Goal: Information Seeking & Learning: Learn about a topic

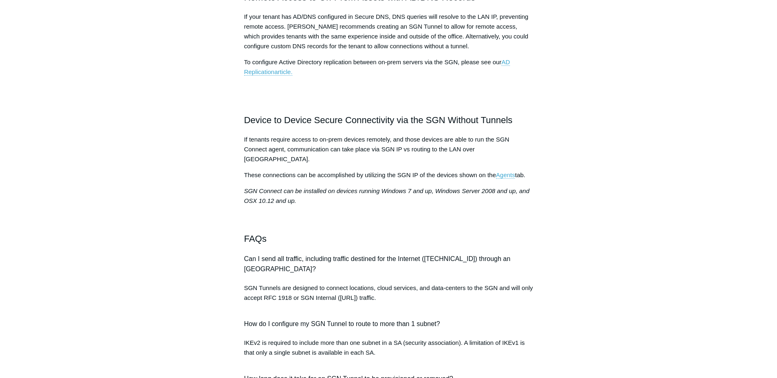
scroll to position [655, 0]
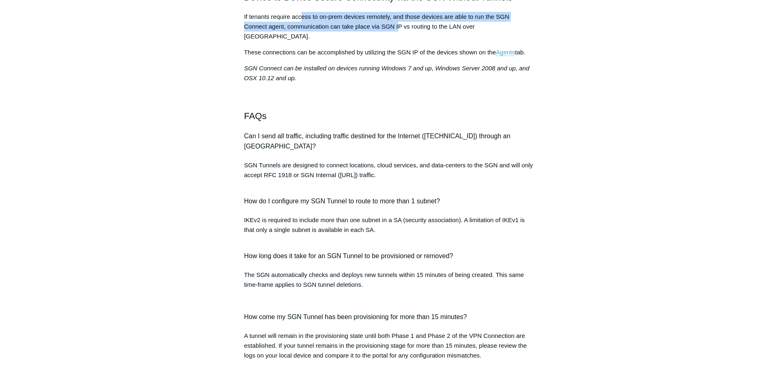
drag, startPoint x: 301, startPoint y: 70, endPoint x: 401, endPoint y: 88, distance: 101.6
click at [400, 88] on div "SGN Tunnel details, overview and frequently asked questions. Overview Remote Ac…" at bounding box center [388, 125] width 289 height 1299
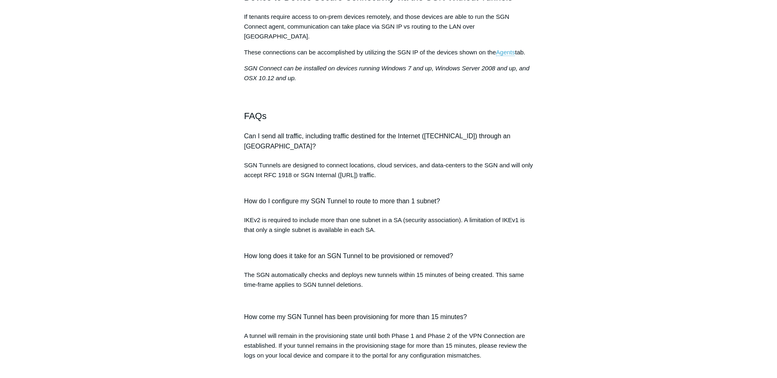
drag, startPoint x: 401, startPoint y: 88, endPoint x: 415, endPoint y: 90, distance: 13.6
click at [415, 40] on span "If tenants require access to on-prem devices remotely, and those devices are ab…" at bounding box center [376, 26] width 265 height 27
drag, startPoint x: 385, startPoint y: 88, endPoint x: 429, endPoint y: 88, distance: 43.8
click at [429, 40] on span "If tenants require access to on-prem devices remotely, and those devices are ab…" at bounding box center [376, 26] width 265 height 27
click at [210, 187] on aside "Articles in this section SGN Tunnel Overview SGN Tunnels Technical Information …" at bounding box center [191, 227] width 81 height 1617
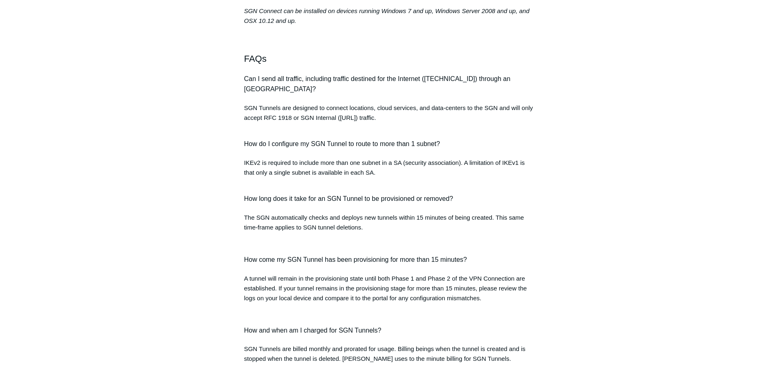
scroll to position [737, 0]
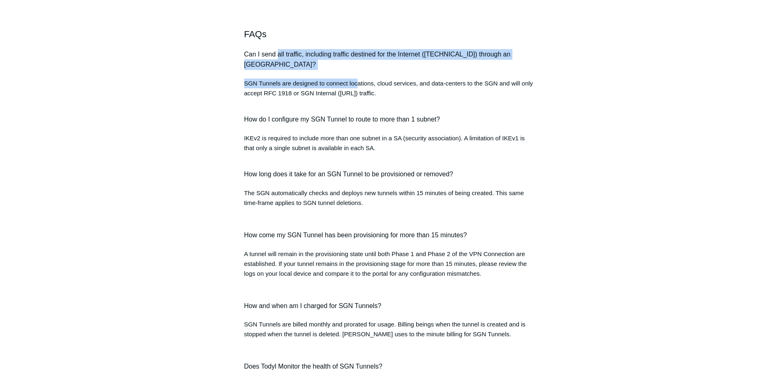
drag, startPoint x: 279, startPoint y: 106, endPoint x: 358, endPoint y: 127, distance: 81.8
click at [358, 127] on div "SGN Tunnel details, overview and frequently asked questions. Overview Remote Ac…" at bounding box center [388, 44] width 289 height 1299
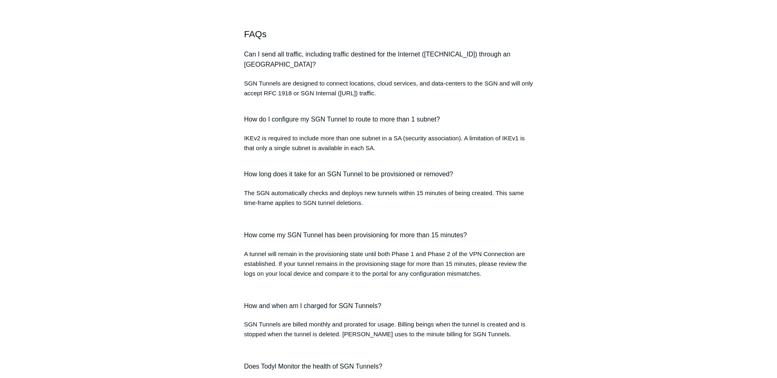
click at [359, 97] on span "SGN Tunnels are designed to connect locations, cloud services, and data-centers…" at bounding box center [388, 88] width 289 height 17
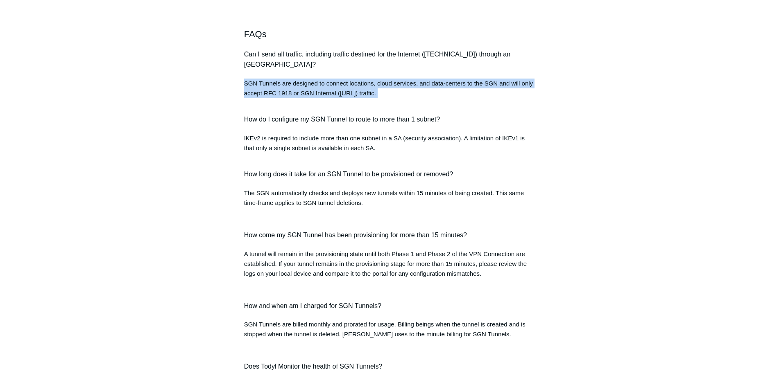
click at [359, 97] on span "SGN Tunnels are designed to connect locations, cloud services, and data-centers…" at bounding box center [388, 88] width 289 height 17
drag, startPoint x: 359, startPoint y: 127, endPoint x: 322, endPoint y: 130, distance: 37.8
click at [322, 108] on p "SGN Tunnels are designed to connect locations, cloud services, and data-centers…" at bounding box center [388, 93] width 289 height 29
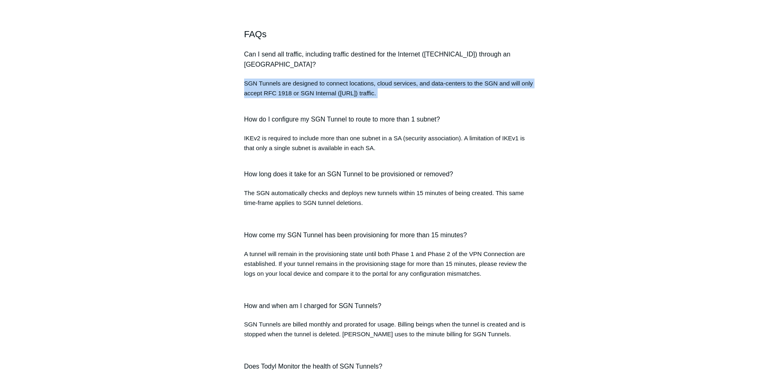
drag, startPoint x: 322, startPoint y: 130, endPoint x: 277, endPoint y: 167, distance: 58.1
click at [278, 125] on h4 "How do I configure my SGN Tunnel to route to more than 1 subnet?" at bounding box center [388, 119] width 289 height 11
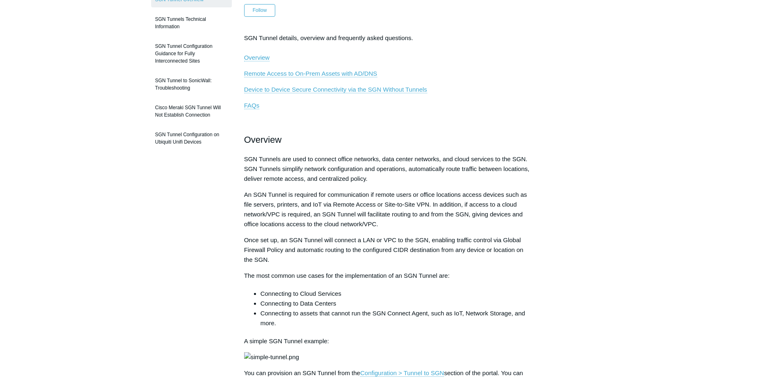
scroll to position [0, 0]
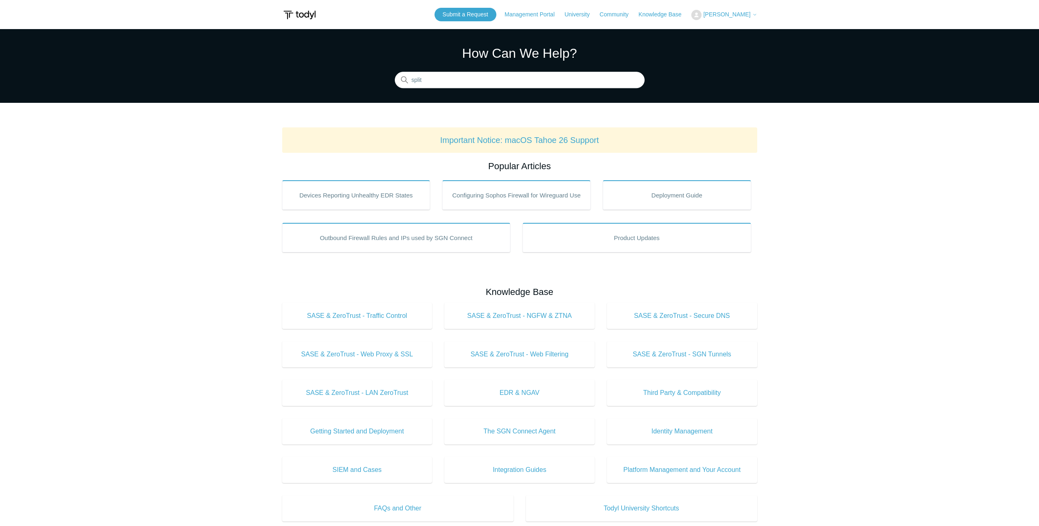
type input "split"
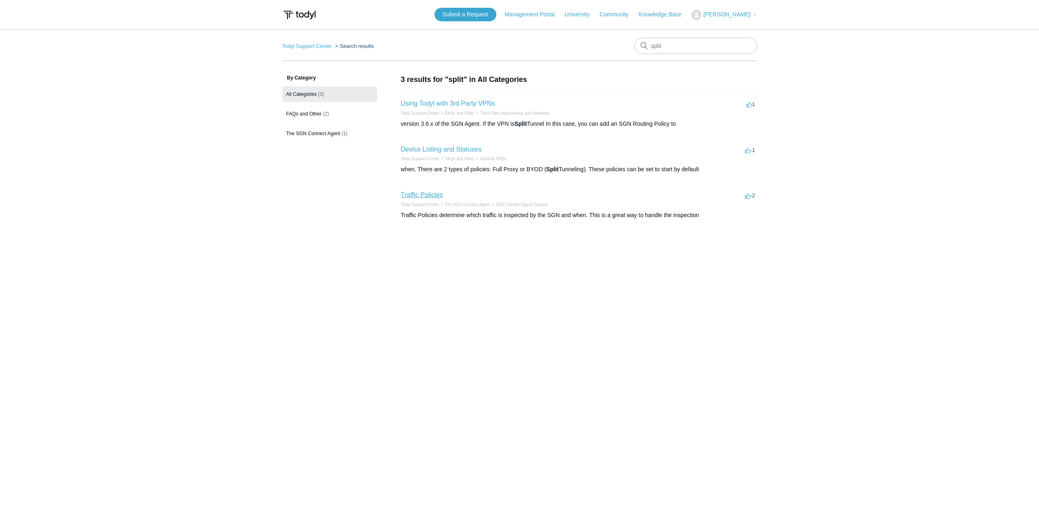
click at [420, 197] on link "Traffic Policies" at bounding box center [422, 194] width 42 height 7
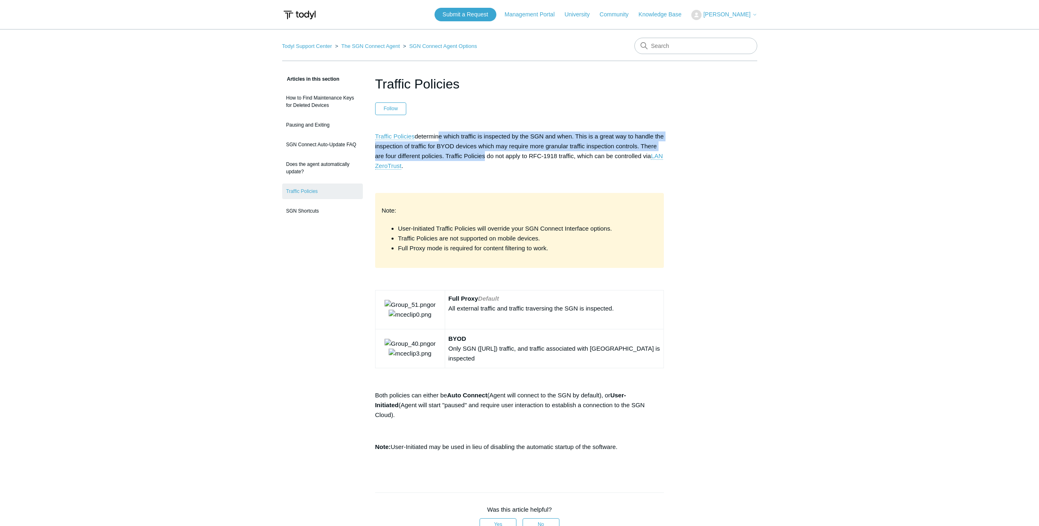
drag, startPoint x: 436, startPoint y: 135, endPoint x: 500, endPoint y: 153, distance: 65.8
click at [500, 153] on p "Traffic Policies determine which traffic is inspected by the SGN and when. This…" at bounding box center [519, 150] width 289 height 39
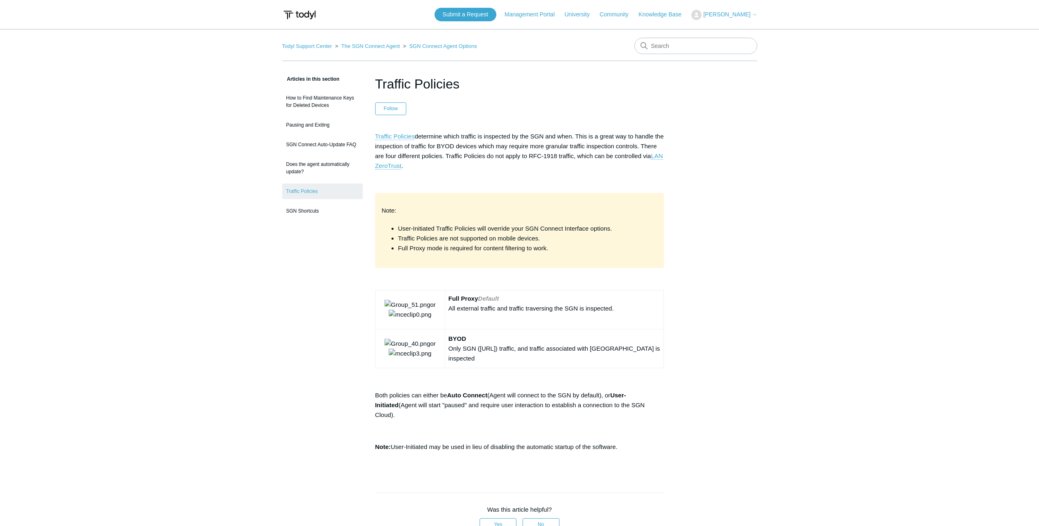
drag, startPoint x: 500, startPoint y: 153, endPoint x: 538, endPoint y: 158, distance: 38.0
click at [538, 158] on p "Traffic Policies determine which traffic is inspected by the SGN and when. This…" at bounding box center [519, 150] width 289 height 39
click at [505, 136] on p "Traffic Policies determine which traffic is inspected by the SGN and when. This…" at bounding box center [519, 150] width 289 height 39
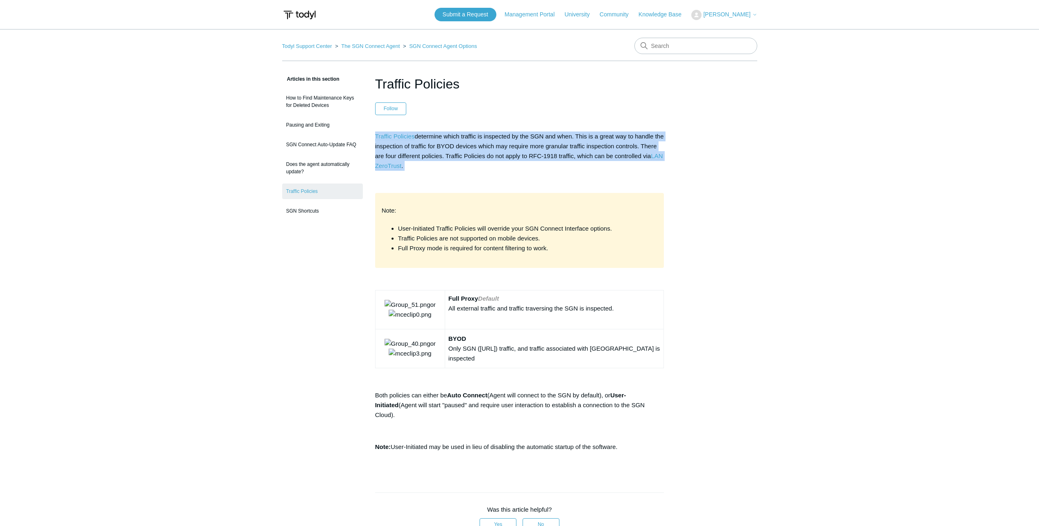
click at [505, 136] on p "Traffic Policies determine which traffic is inspected by the SGN and when. This…" at bounding box center [519, 150] width 289 height 39
drag, startPoint x: 505, startPoint y: 136, endPoint x: 497, endPoint y: 139, distance: 9.4
click at [497, 139] on p "Traffic Policies determine which traffic is inspected by the SGN and when. This…" at bounding box center [519, 150] width 289 height 39
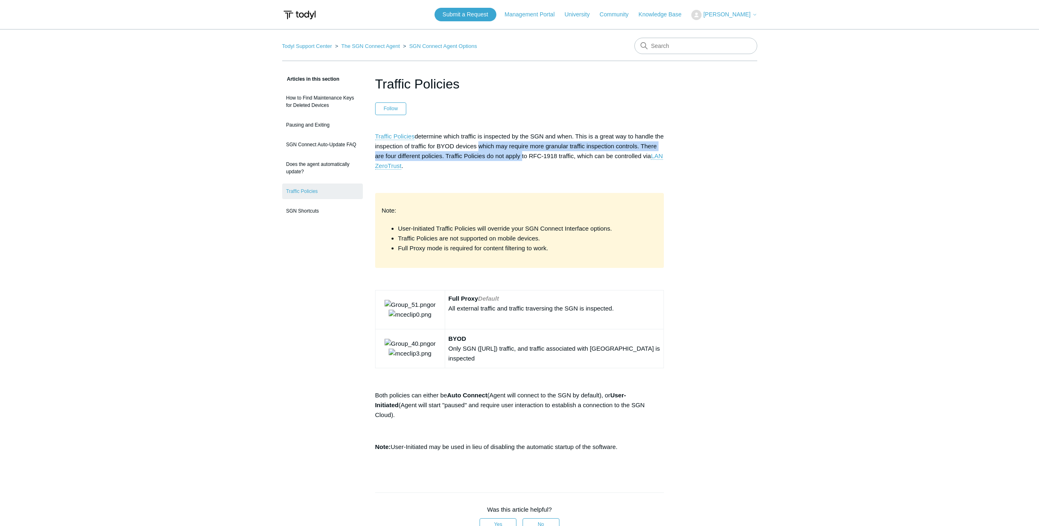
drag, startPoint x: 487, startPoint y: 145, endPoint x: 538, endPoint y: 154, distance: 52.4
click at [538, 154] on p "Traffic Policies determine which traffic is inspected by the SGN and when. This…" at bounding box center [519, 150] width 289 height 39
drag, startPoint x: 538, startPoint y: 154, endPoint x: 516, endPoint y: 160, distance: 22.8
click at [516, 160] on p "Traffic Policies determine which traffic is inspected by the SGN and when. This…" at bounding box center [519, 150] width 289 height 39
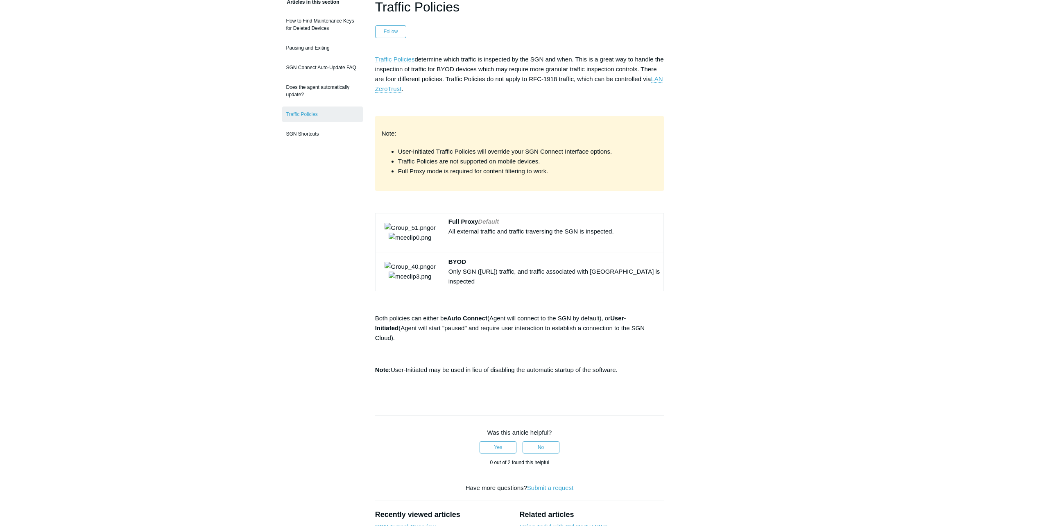
scroll to position [82, 0]
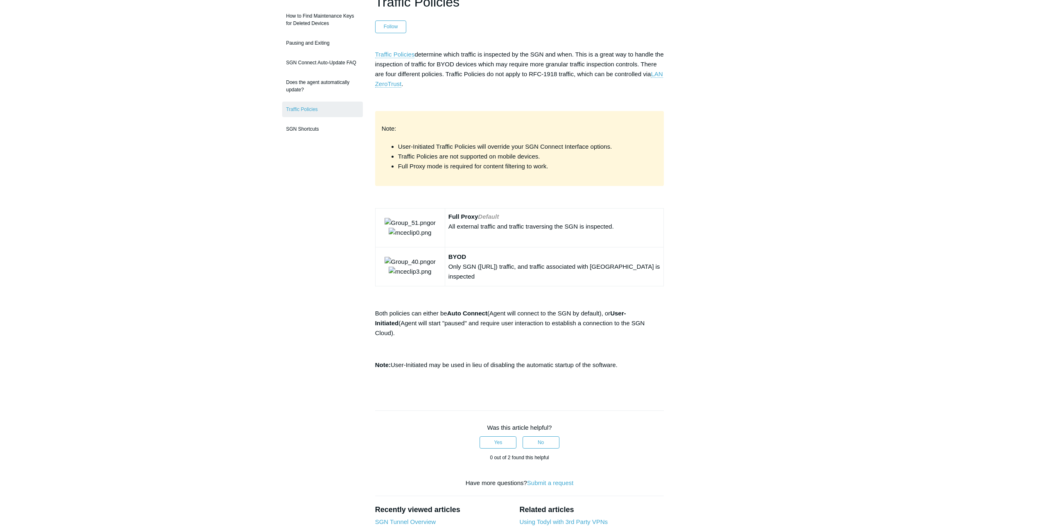
click at [481, 274] on div "Only SGN (100.64.0.0/10) traffic, and traffic associated with SGN Tunnels is in…" at bounding box center [554, 272] width 212 height 20
click at [498, 267] on div "Only SGN (100.64.0.0/10) traffic, and traffic associated with SGN Tunnels is in…" at bounding box center [554, 272] width 212 height 20
drag, startPoint x: 498, startPoint y: 267, endPoint x: 467, endPoint y: 266, distance: 31.1
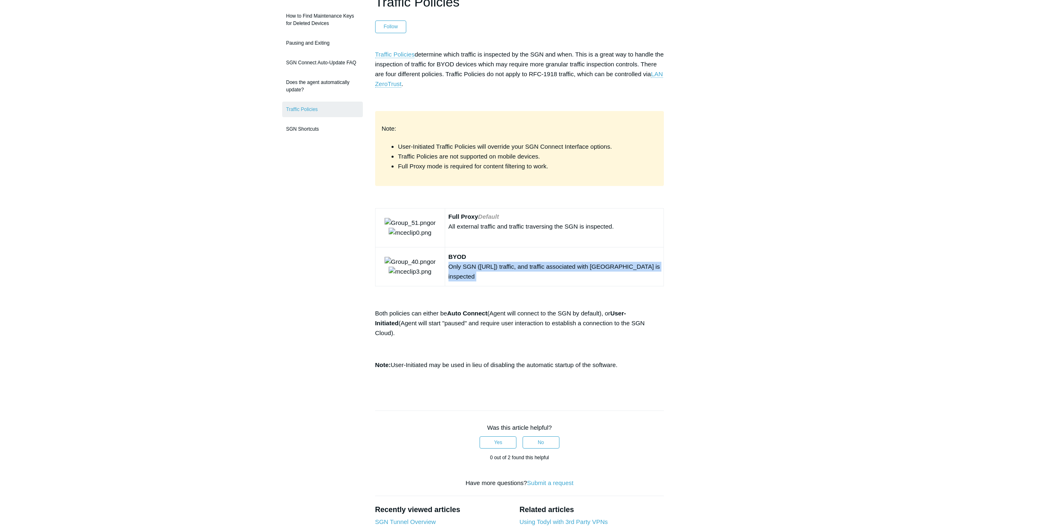
click at [467, 266] on div "Only SGN (100.64.0.0/10) traffic, and traffic associated with SGN Tunnels is in…" at bounding box center [554, 272] width 212 height 20
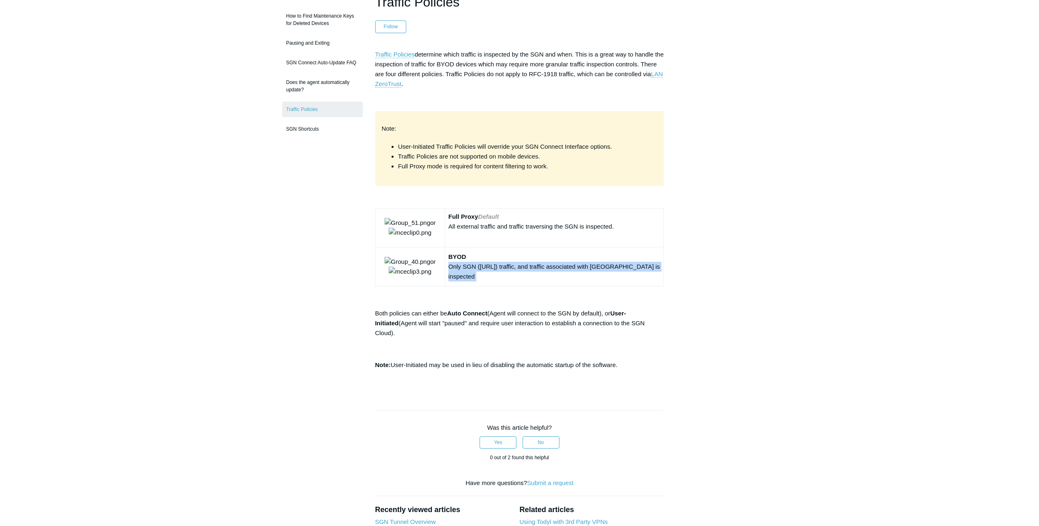
click at [467, 266] on div "Only SGN (100.64.0.0/10) traffic, and traffic associated with SGN Tunnels is in…" at bounding box center [554, 272] width 212 height 20
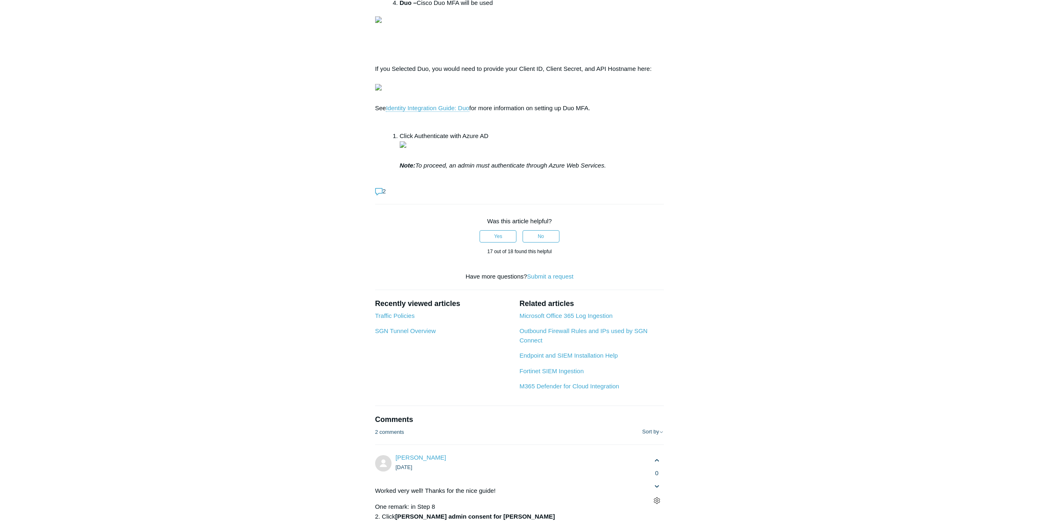
scroll to position [2661, 0]
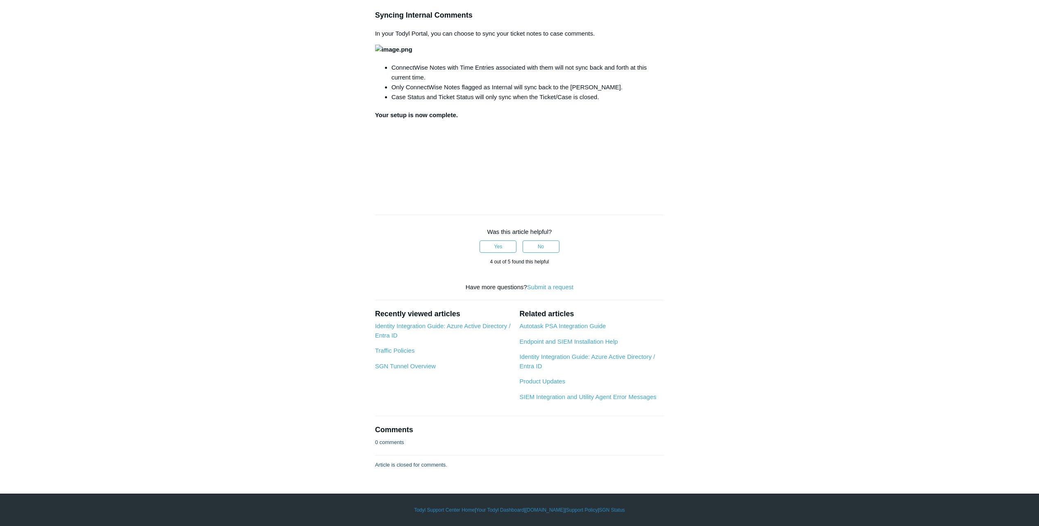
scroll to position [2825, 0]
